Goal: Task Accomplishment & Management: Manage account settings

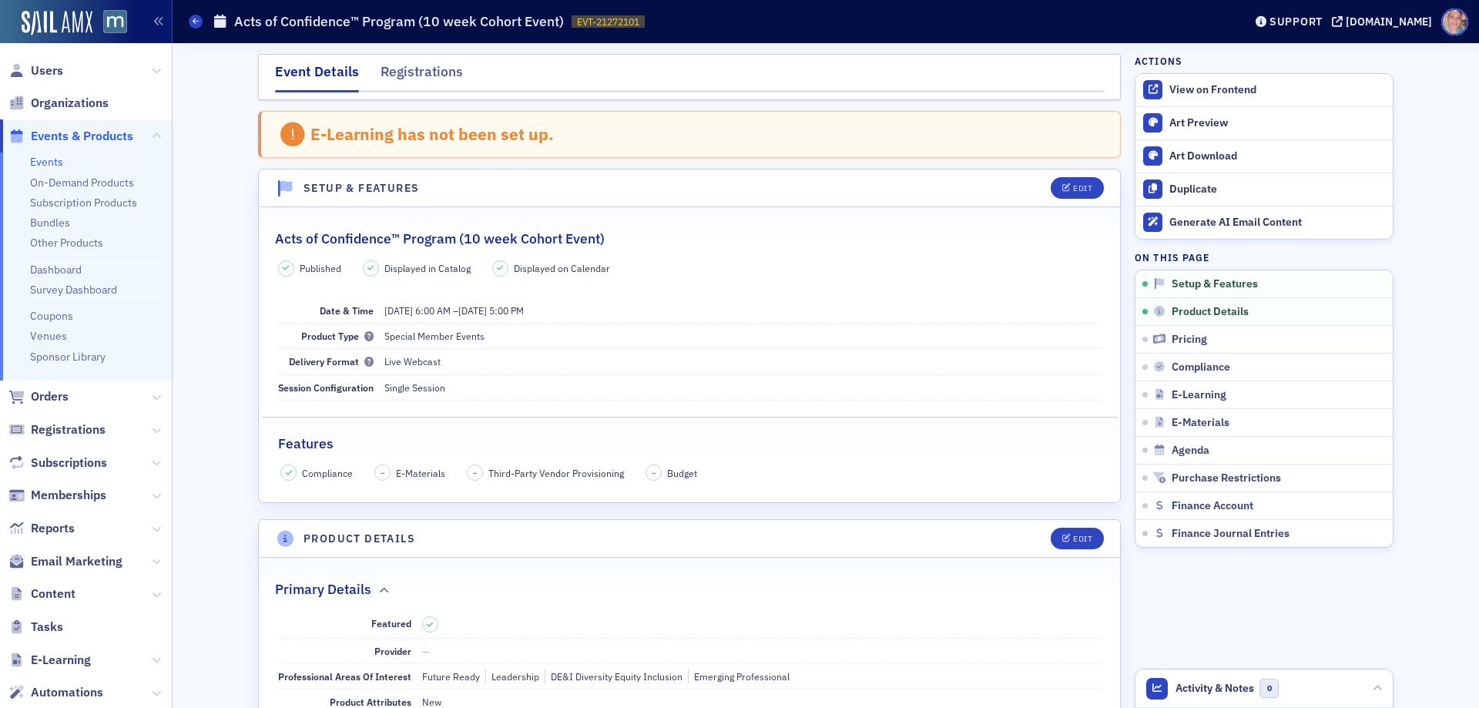
scroll to position [430, 0]
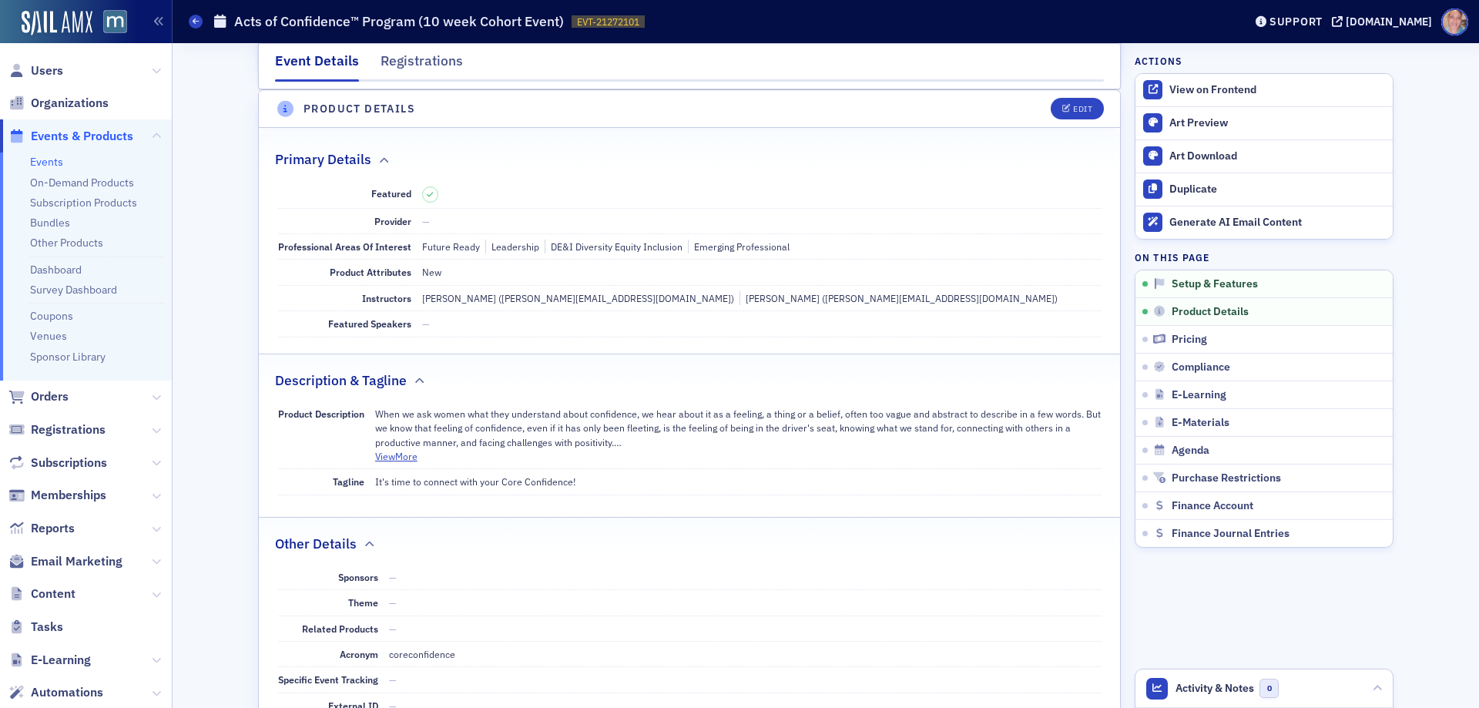
click at [46, 156] on link "Events" at bounding box center [46, 162] width 33 height 14
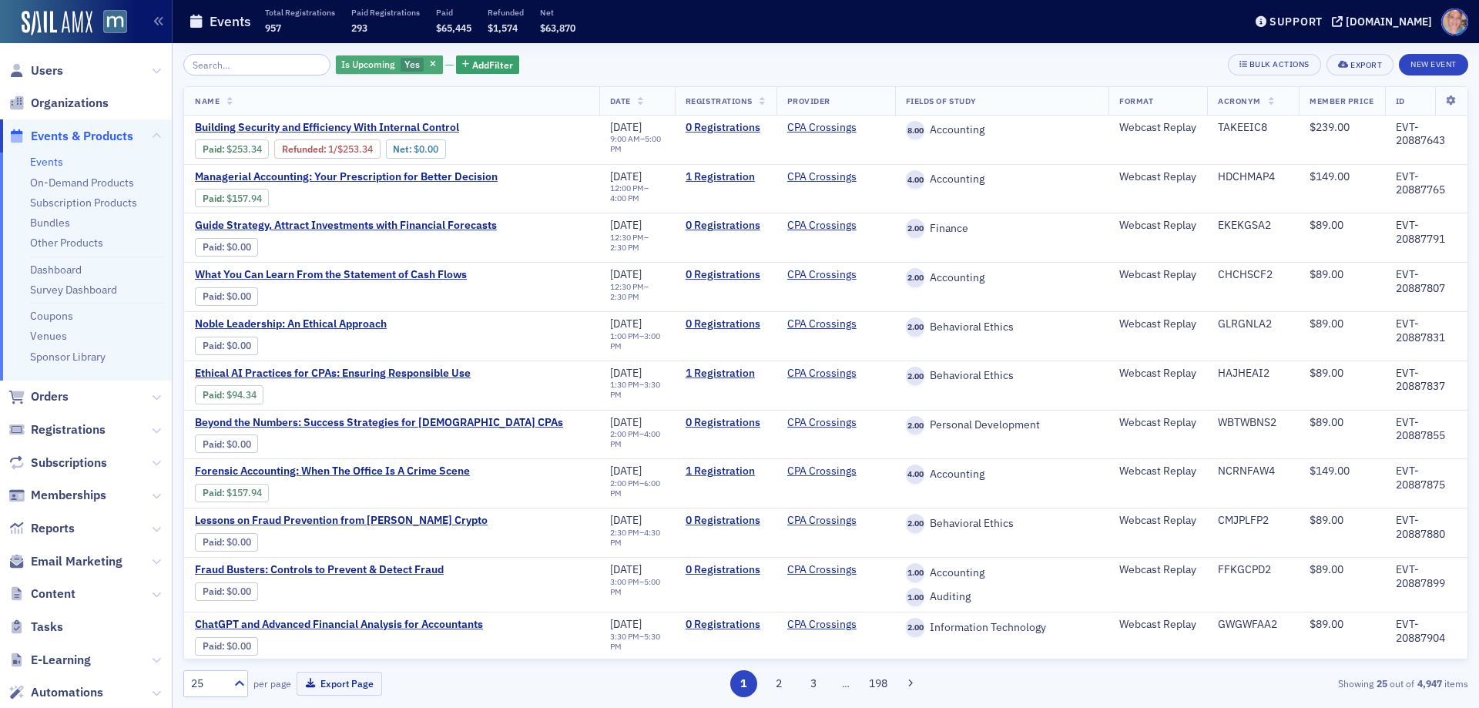
click at [400, 58] on span "Yes" at bounding box center [412, 65] width 24 height 15
click at [487, 65] on input "No" at bounding box center [485, 65] width 14 height 14
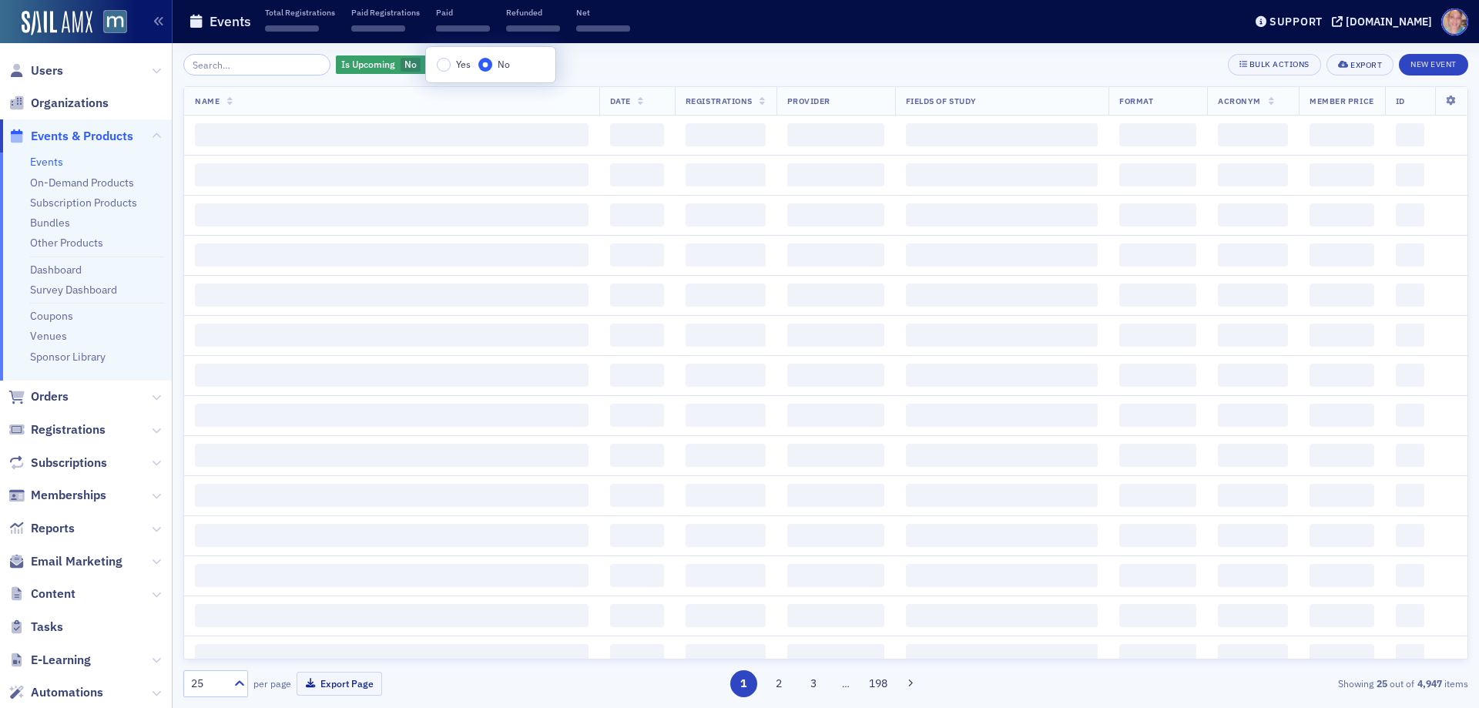
drag, startPoint x: 695, startPoint y: 58, endPoint x: 603, endPoint y: 54, distance: 91.7
click at [695, 57] on div "Is Upcoming No Add Filter Bulk Actions Export New Event" at bounding box center [825, 65] width 1285 height 22
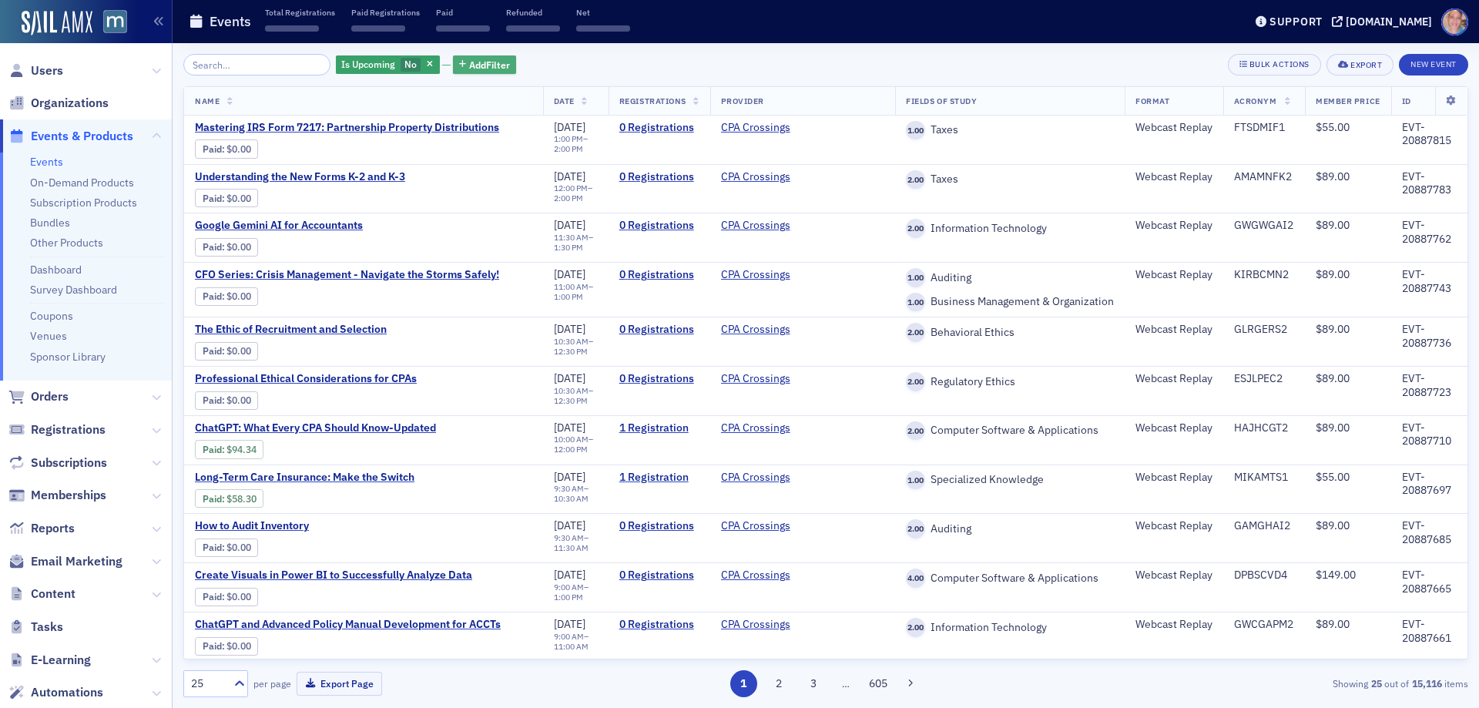
click at [469, 64] on span "Add Filter" at bounding box center [489, 65] width 41 height 14
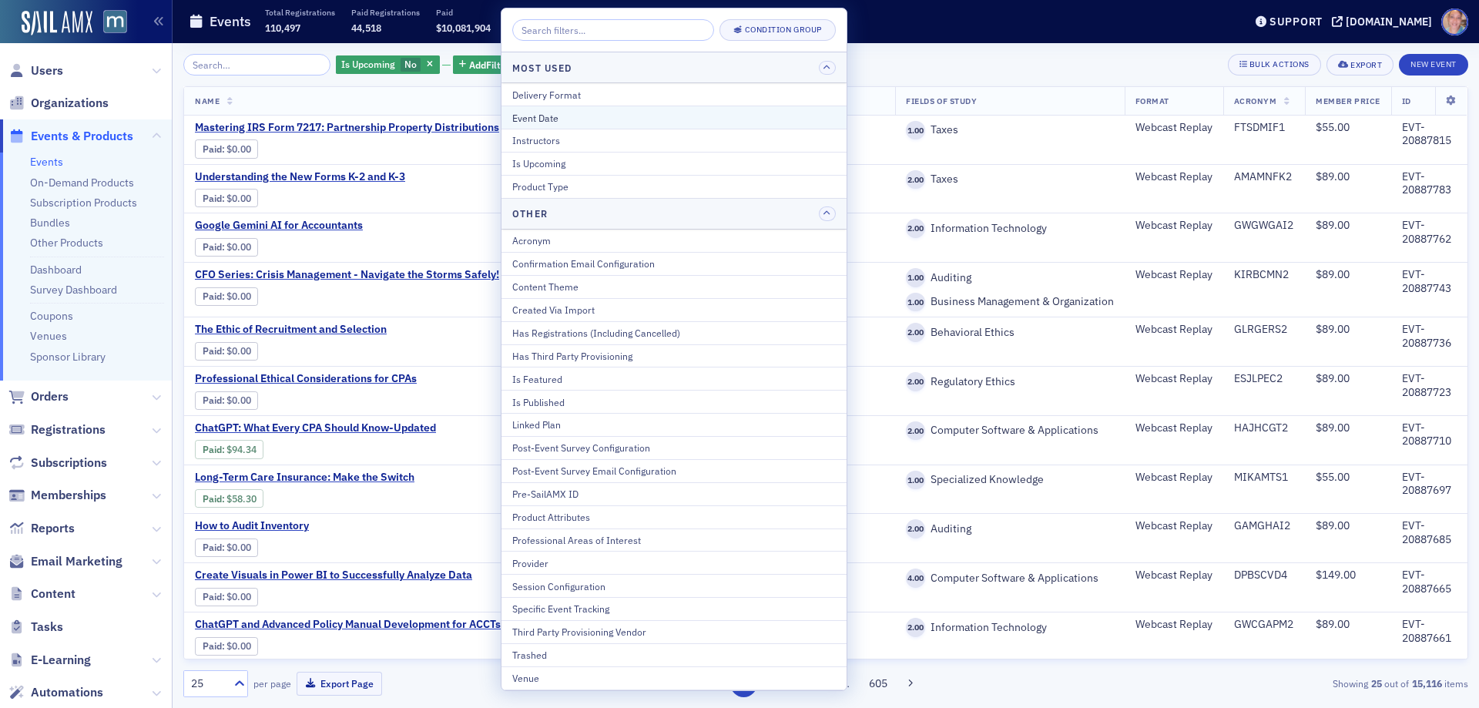
click at [570, 120] on div "Event Date" at bounding box center [673, 118] width 323 height 14
select select "7"
select select "2025"
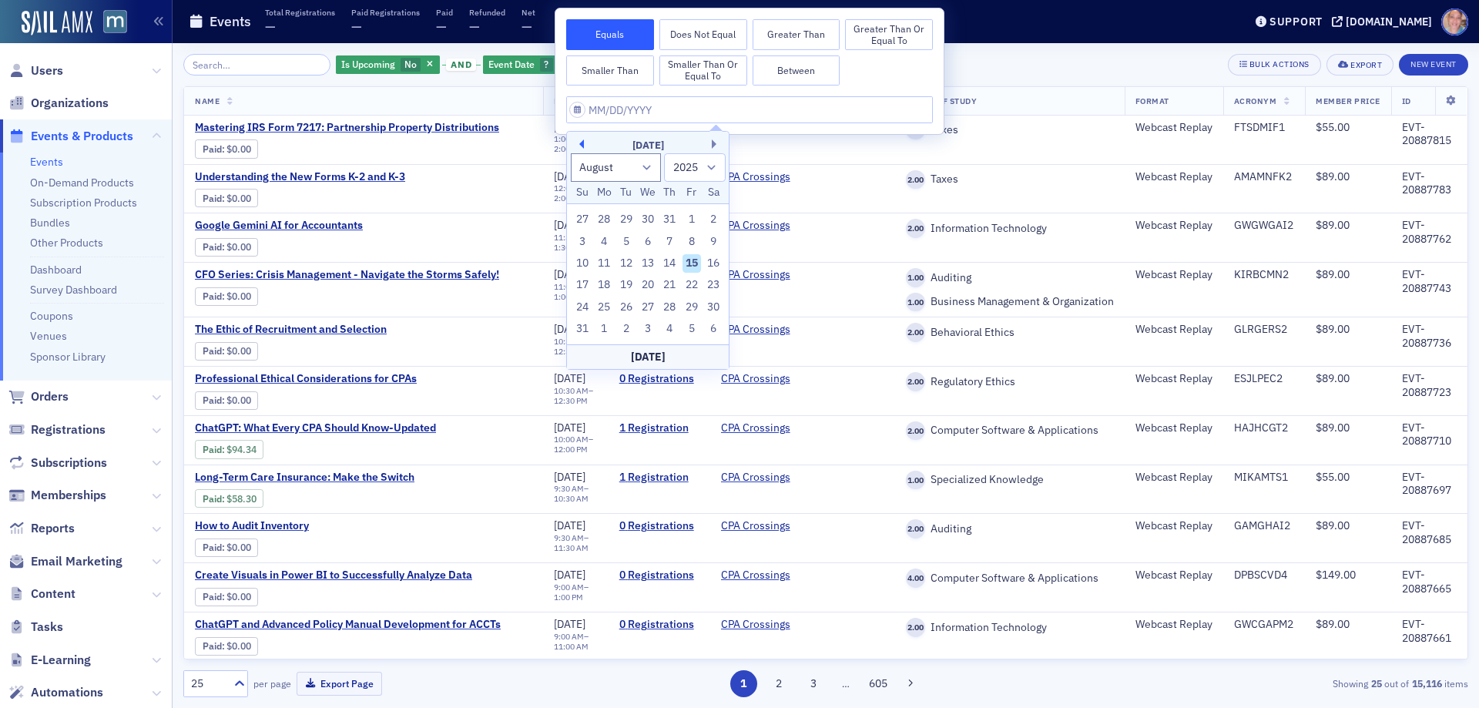
click at [581, 142] on button "Previous Month" at bounding box center [579, 143] width 9 height 9
select select "6"
click at [607, 303] on div "28" at bounding box center [604, 307] width 18 height 18
type input "[DATE]"
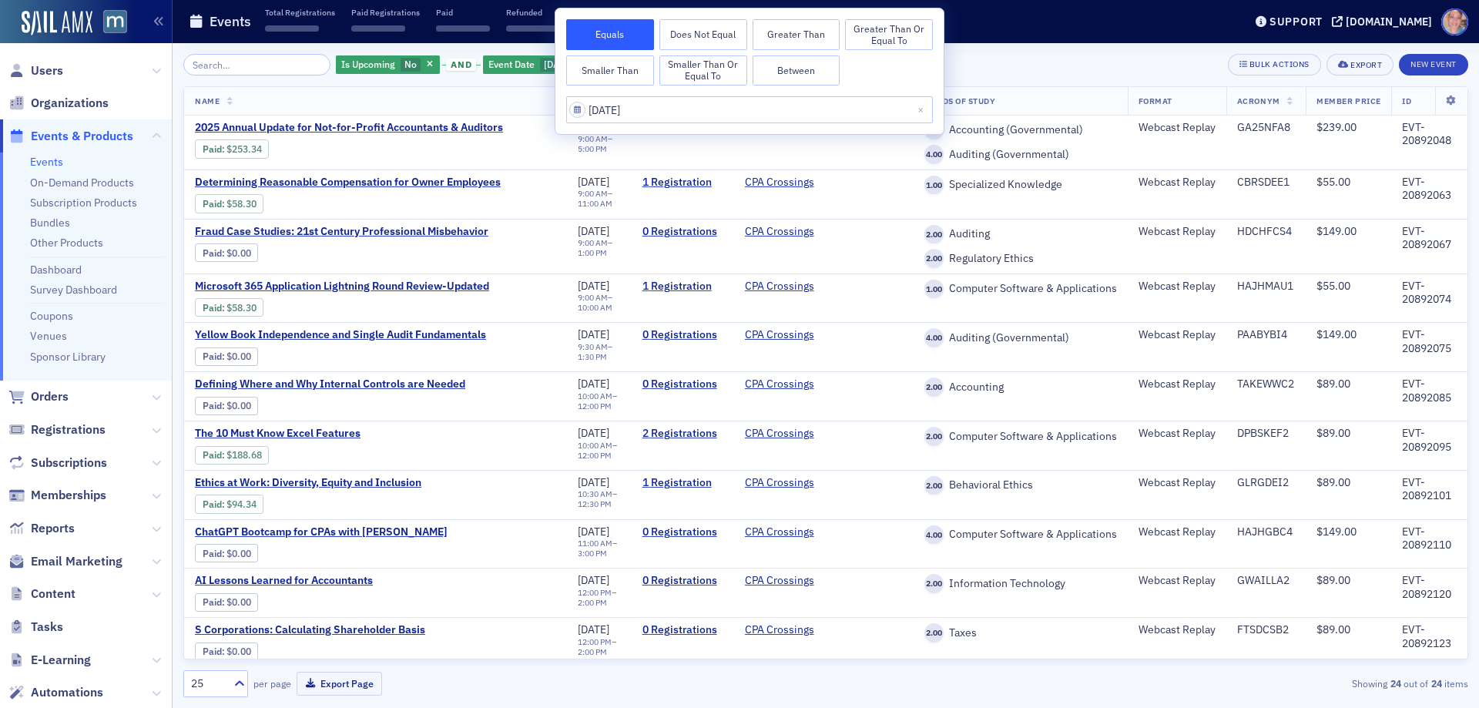
click at [1068, 66] on div "Is Upcoming No and Event Date [DATE] Add Filter Bulk Actions Export New Event" at bounding box center [825, 65] width 1285 height 22
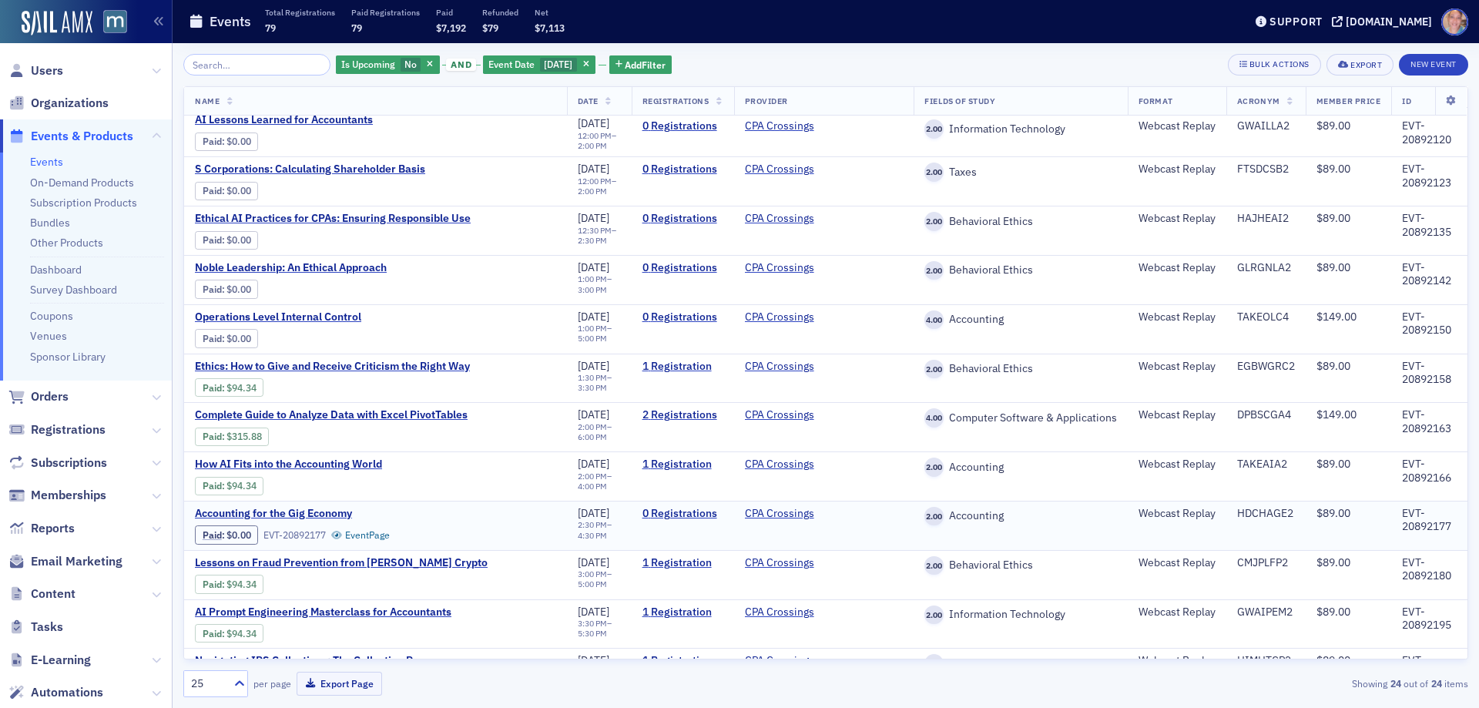
scroll to position [693, 0]
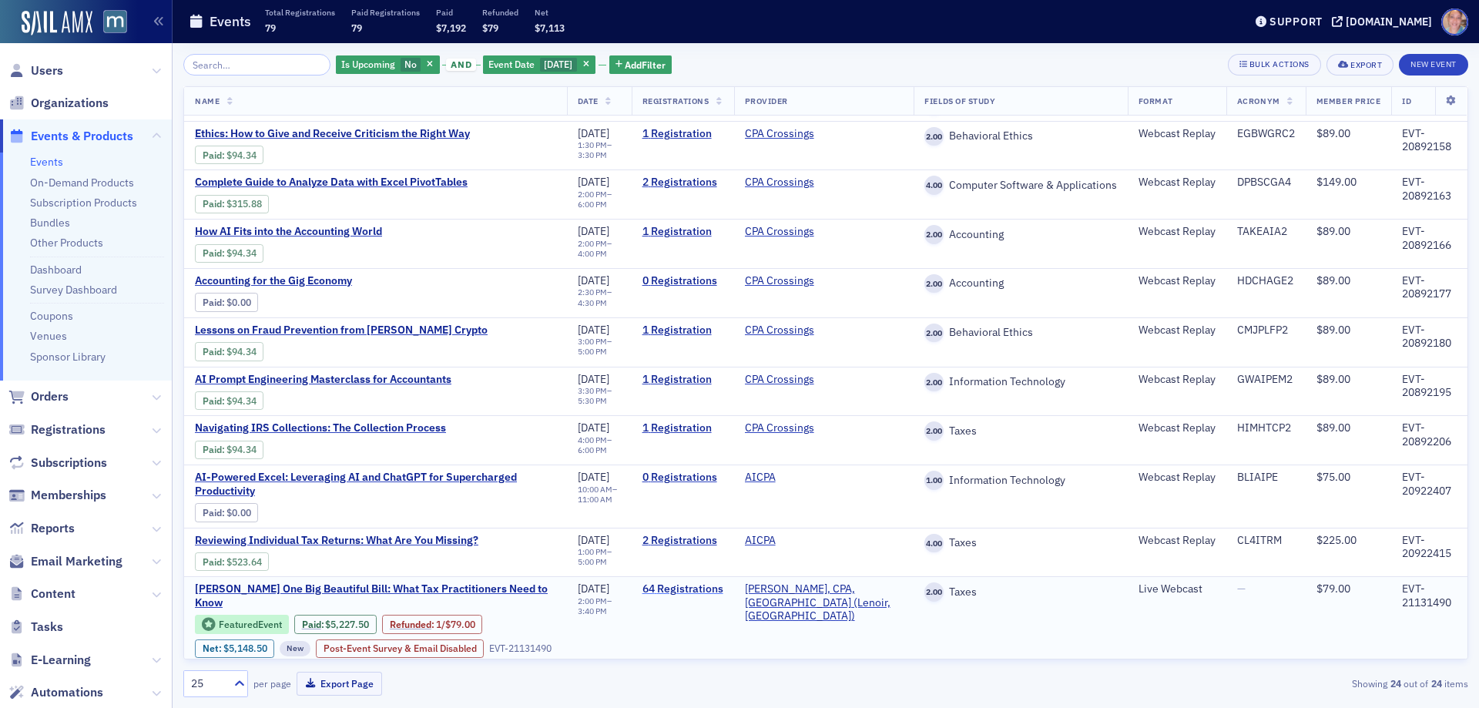
click at [723, 584] on link "64 Registrations" at bounding box center [682, 589] width 81 height 14
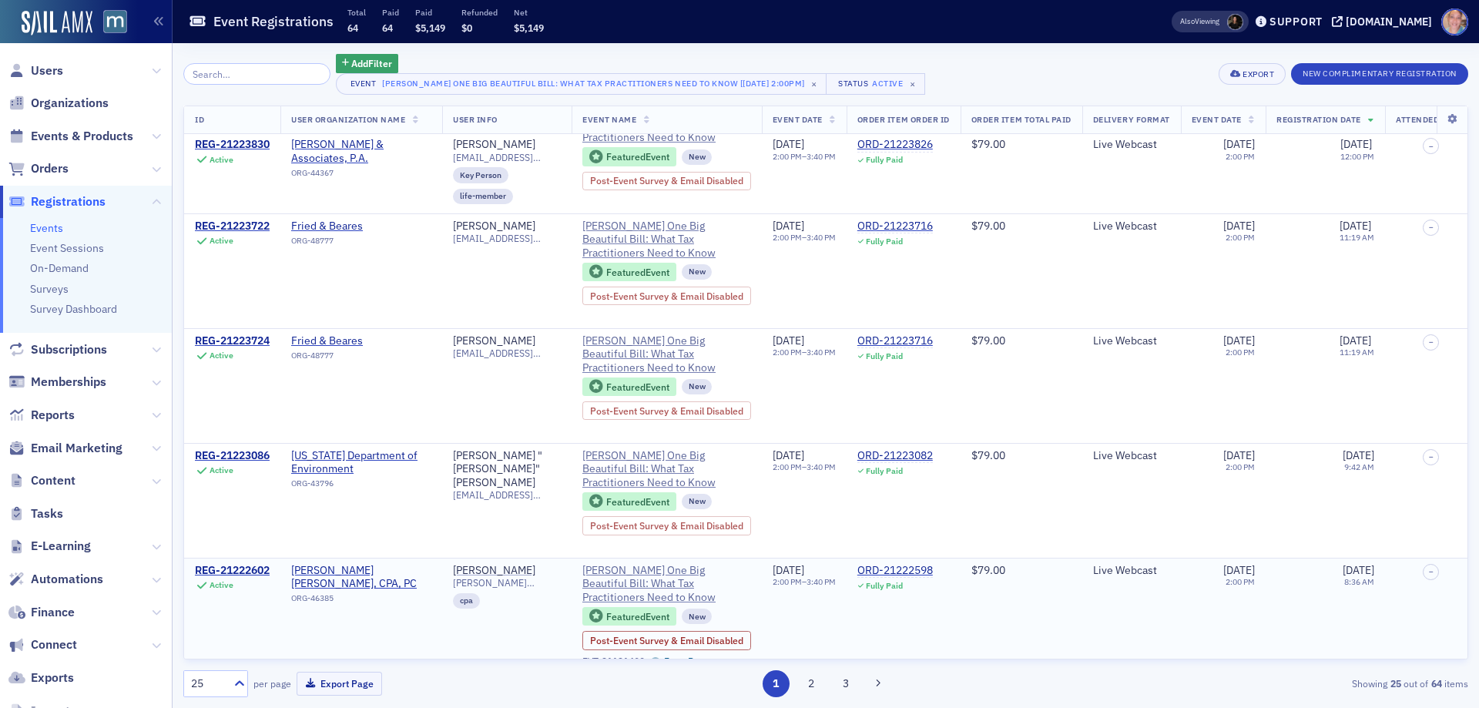
scroll to position [154, 0]
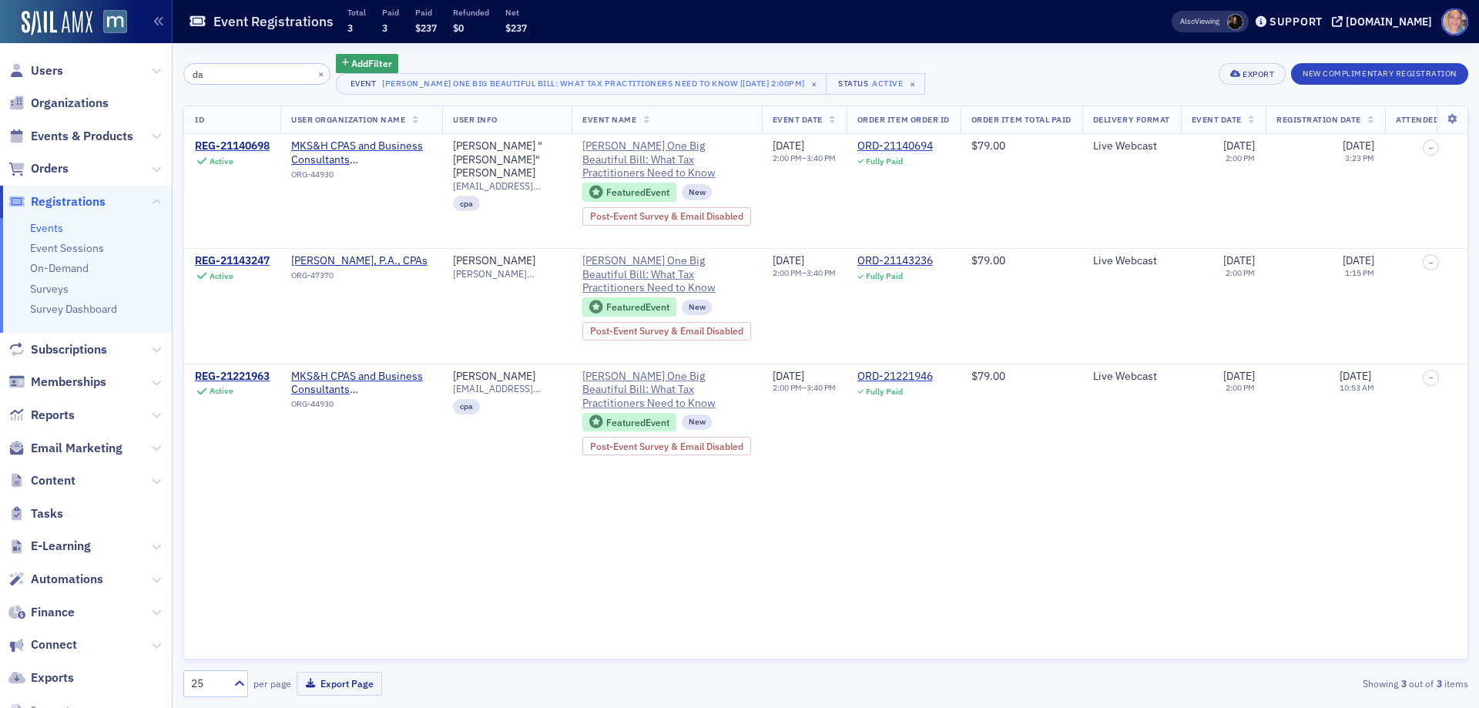
type input "da"
click at [314, 72] on button "×" at bounding box center [321, 73] width 14 height 14
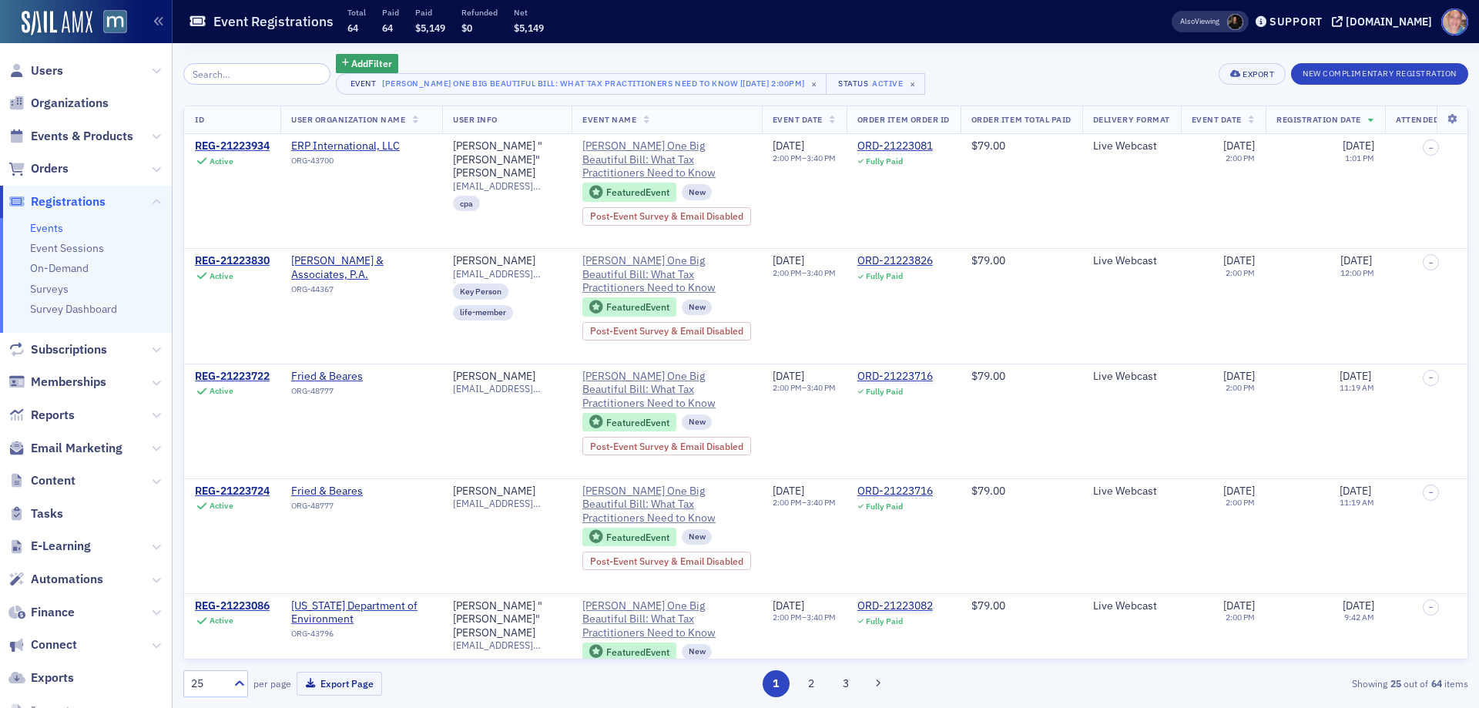
click at [383, 119] on span "User Organization Name" at bounding box center [348, 119] width 115 height 11
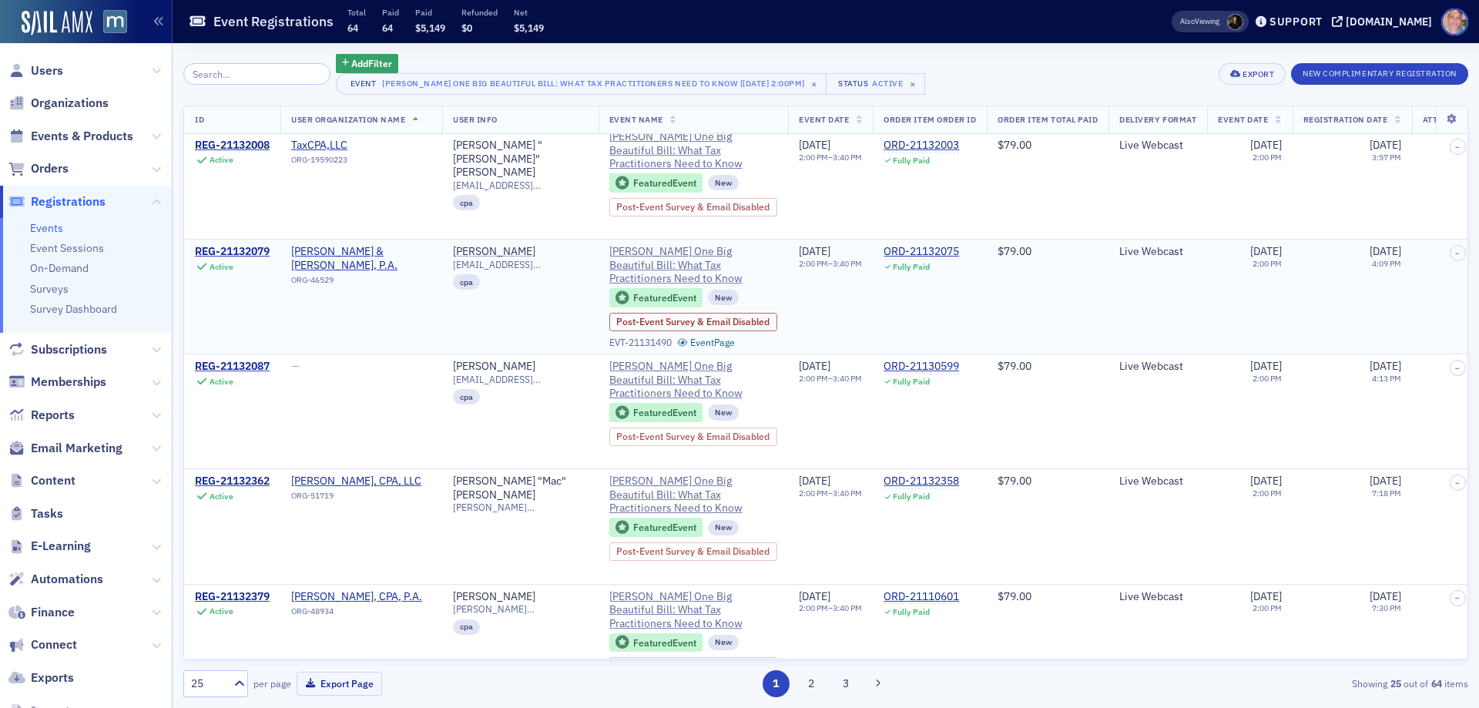
scroll to position [847, 0]
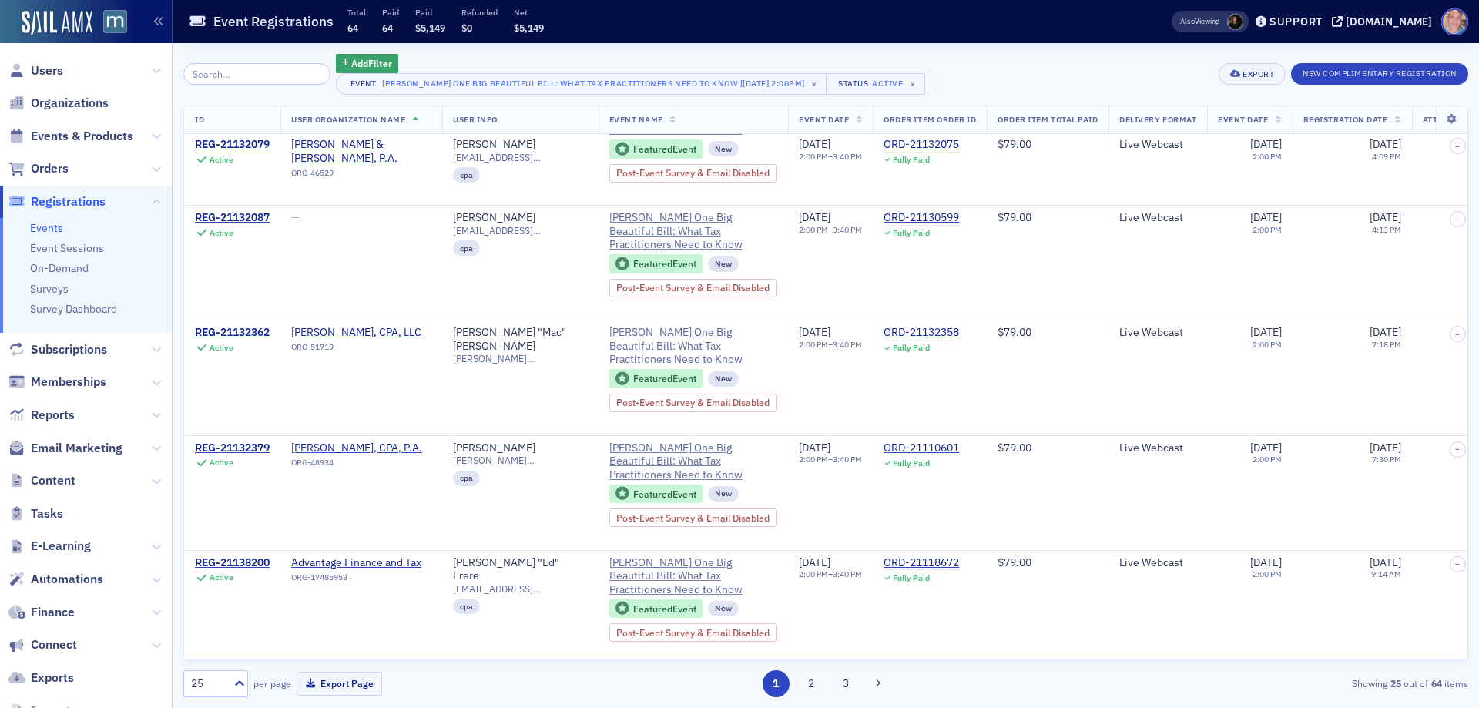
click at [216, 677] on div "25" at bounding box center [208, 683] width 34 height 16
click at [212, 580] on div "100" at bounding box center [215, 589] width 63 height 28
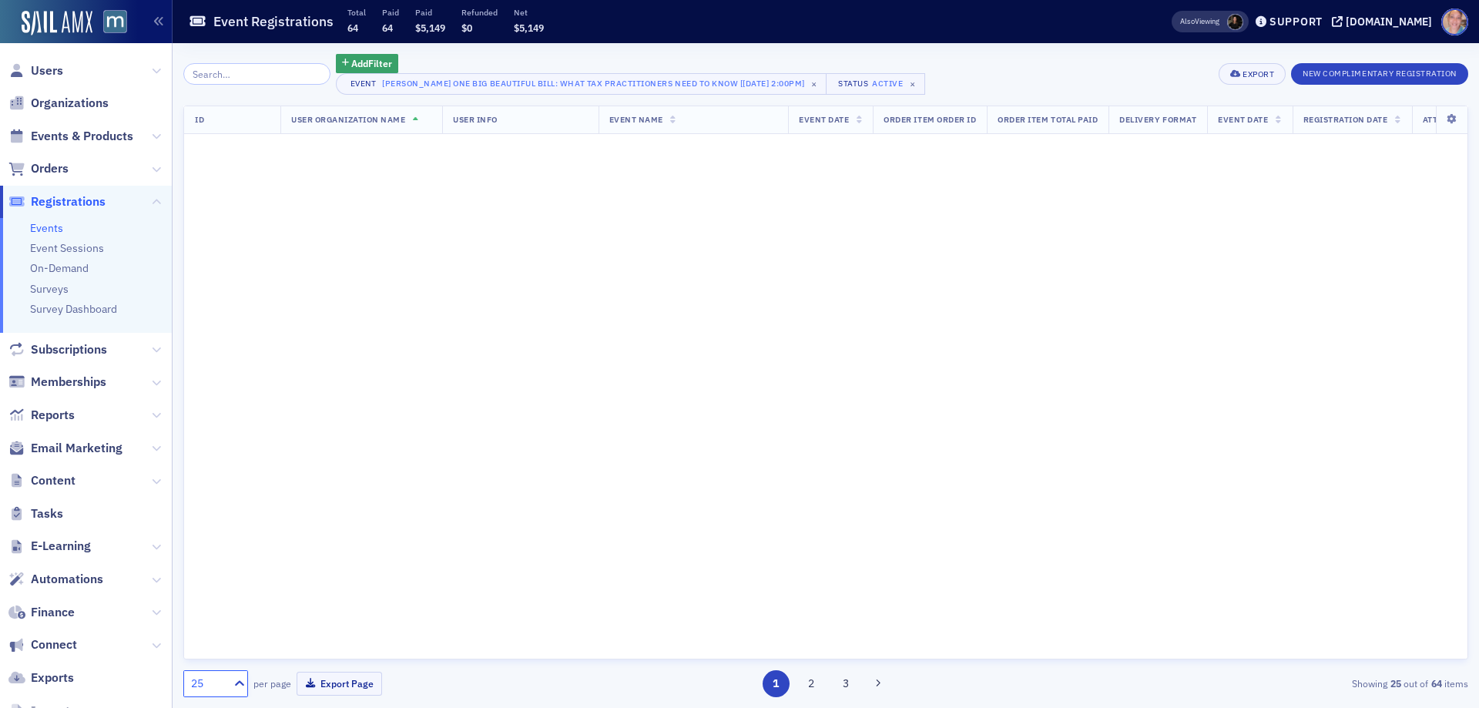
scroll to position [0, 0]
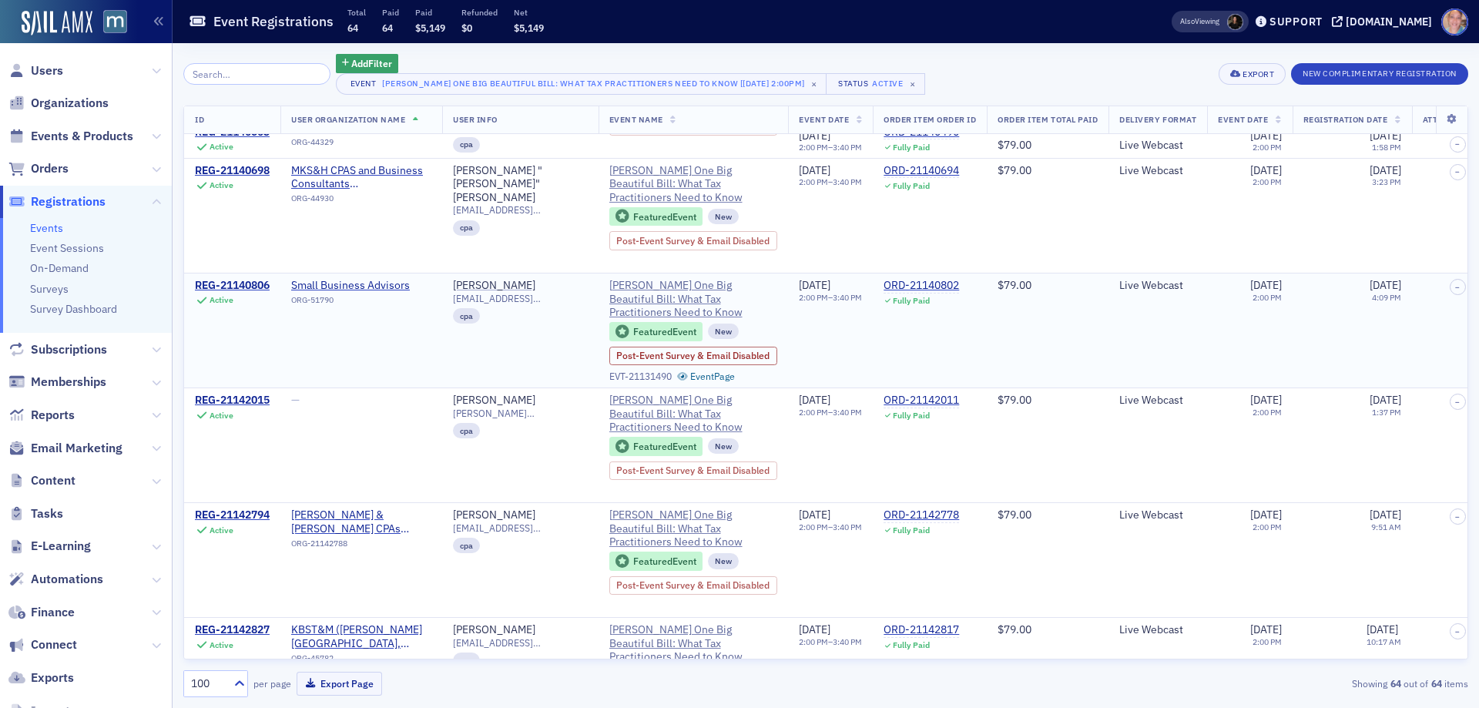
scroll to position [2310, 0]
